Goal: Information Seeking & Learning: Check status

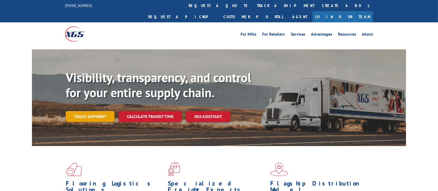
click at [80, 111] on link "Track shipment" at bounding box center [90, 116] width 49 height 11
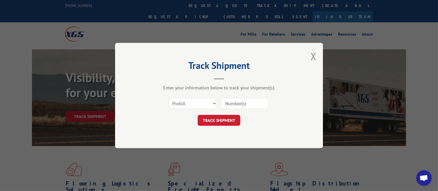
click at [255, 101] on input at bounding box center [245, 103] width 48 height 11
paste input "17523778"
type input "17523778"
click at [234, 120] on button "TRACK SHIPMENT" at bounding box center [219, 120] width 43 height 11
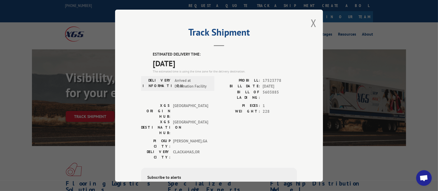
click at [307, 24] on div "Track Shipment ESTIMATED DELIVERY TIME: [DATE] The estimated time is using the …" at bounding box center [219, 96] width 208 height 172
click at [311, 24] on button "Close modal" at bounding box center [314, 23] width 6 height 14
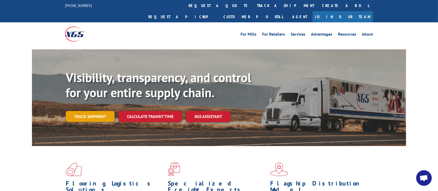
click at [99, 111] on link "Track shipment" at bounding box center [90, 116] width 49 height 11
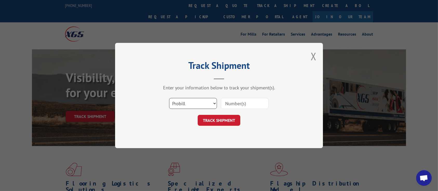
click at [185, 105] on select "Select category... Probill BOL PO" at bounding box center [193, 103] width 48 height 11
select select "bol"
click at [169, 98] on select "Select category... Probill BOL PO" at bounding box center [193, 103] width 48 height 11
click at [226, 103] on input at bounding box center [245, 103] width 48 height 11
paste input "5609069"
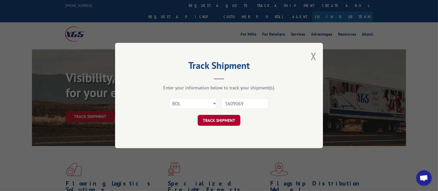
type input "5609069"
click at [222, 124] on button "TRACK SHIPMENT" at bounding box center [219, 120] width 43 height 11
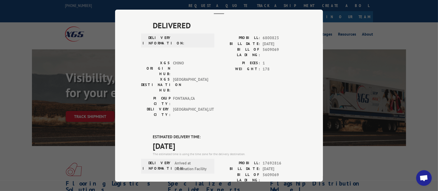
scroll to position [69, 0]
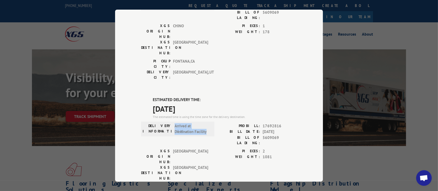
drag, startPoint x: 172, startPoint y: 96, endPoint x: 206, endPoint y: 101, distance: 34.4
click at [206, 123] on span "Arrived at Destination Facility" at bounding box center [191, 129] width 35 height 12
